Goal: Task Accomplishment & Management: Manage account settings

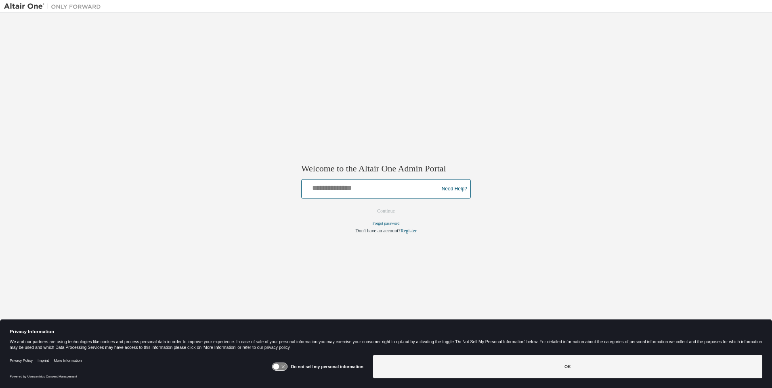
click at [371, 187] on input "text" at bounding box center [371, 188] width 133 height 12
type input "**********"
click at [386, 212] on button "Continue" at bounding box center [386, 212] width 35 height 12
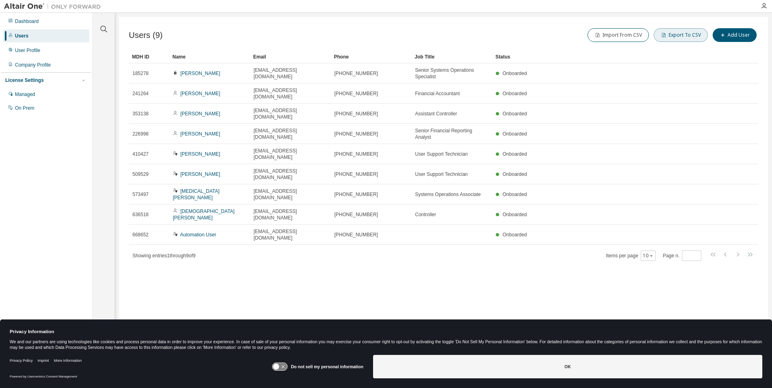
click at [682, 35] on button "Export To CSV" at bounding box center [681, 35] width 54 height 14
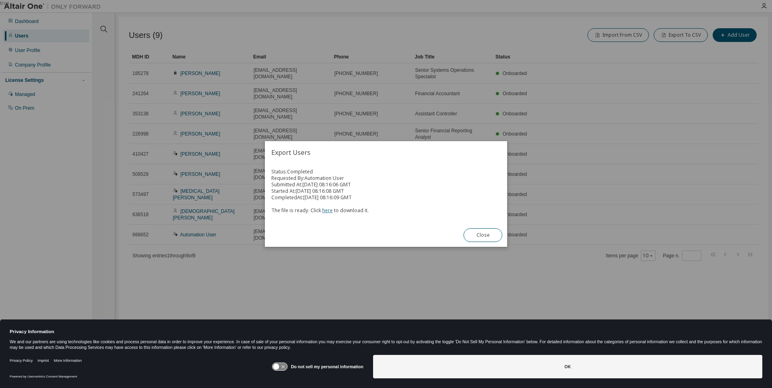
click at [326, 210] on link "here" at bounding box center [327, 210] width 10 height 7
click at [483, 235] on button "Close" at bounding box center [483, 236] width 39 height 14
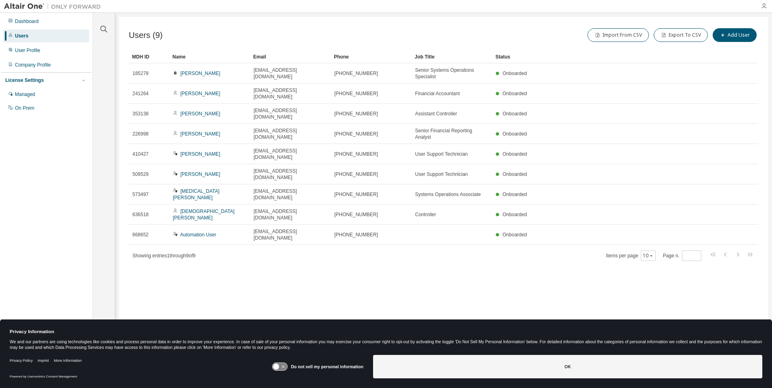
click at [764, 6] on icon "button" at bounding box center [764, 6] width 6 height 6
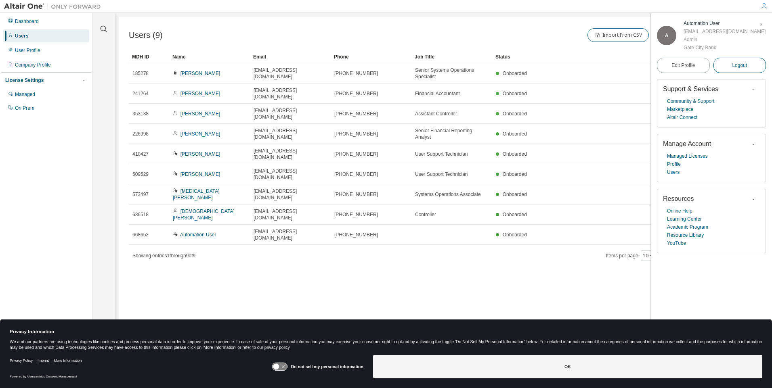
click at [740, 69] on span "Logout" at bounding box center [739, 65] width 15 height 8
